Goal: Task Accomplishment & Management: Complete application form

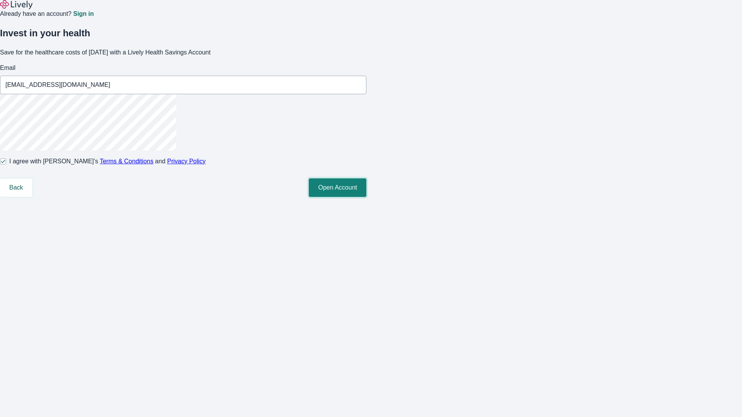
click at [366, 197] on button "Open Account" at bounding box center [338, 187] width 58 height 19
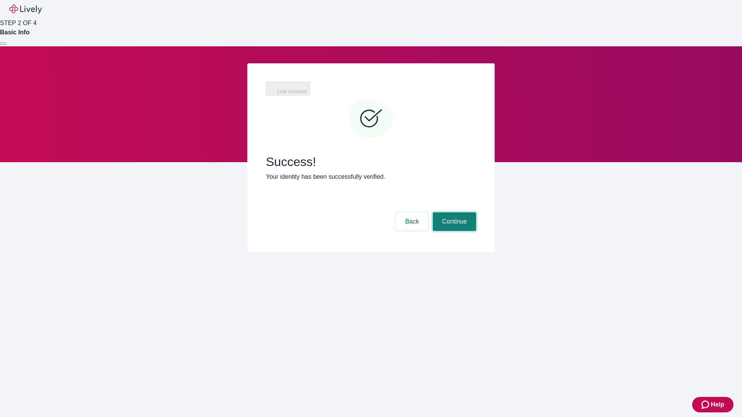
click at [453, 212] on button "Continue" at bounding box center [454, 221] width 43 height 19
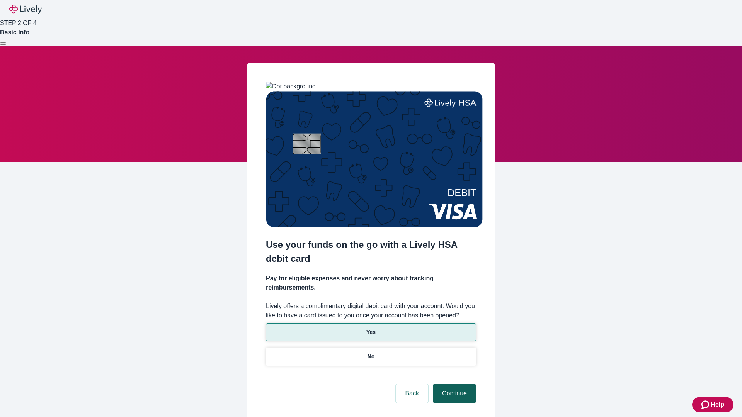
click at [371, 328] on p "Yes" at bounding box center [370, 332] width 9 height 8
click at [453, 384] on button "Continue" at bounding box center [454, 393] width 43 height 19
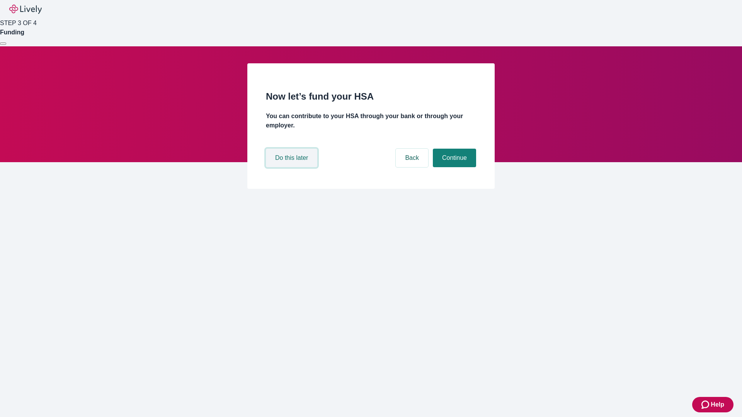
click at [292, 167] on button "Do this later" at bounding box center [291, 158] width 51 height 19
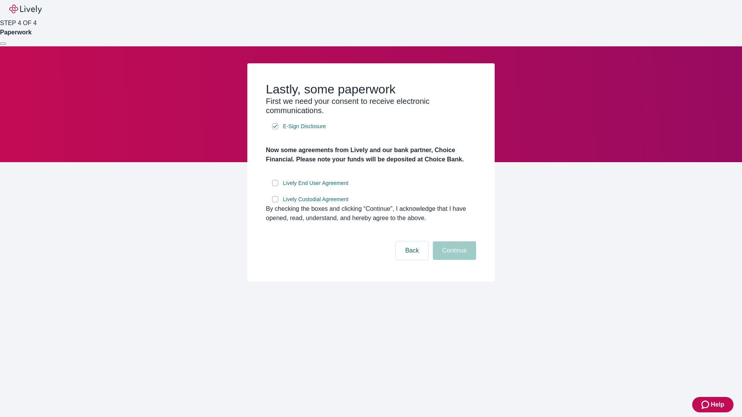
click at [275, 186] on input "Lively End User Agreement" at bounding box center [275, 183] width 6 height 6
checkbox input "true"
click at [275, 202] on input "Lively Custodial Agreement" at bounding box center [275, 199] width 6 height 6
checkbox input "true"
click at [453, 260] on button "Continue" at bounding box center [454, 250] width 43 height 19
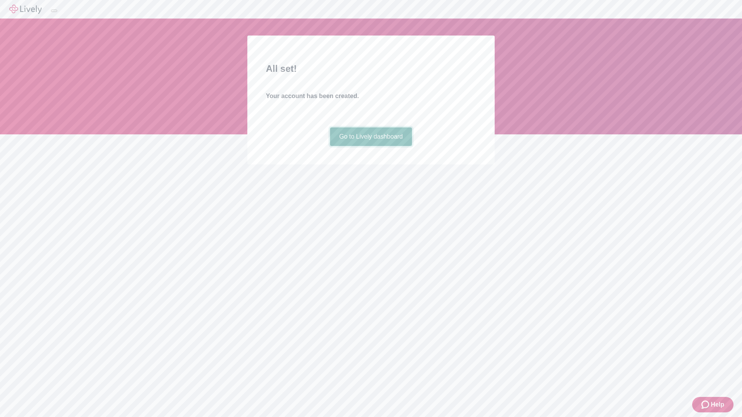
click at [371, 146] on link "Go to Lively dashboard" at bounding box center [371, 136] width 82 height 19
